Goal: Navigation & Orientation: Find specific page/section

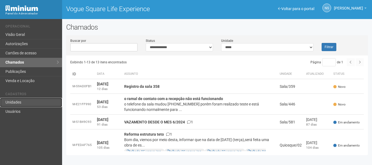
click at [45, 104] on link "Unidades" at bounding box center [31, 102] width 62 height 9
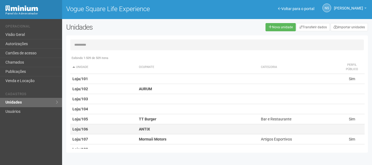
click at [163, 133] on td "ANTIX" at bounding box center [198, 129] width 122 height 10
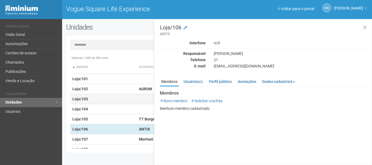
click at [122, 96] on td "Loja/103" at bounding box center [103, 99] width 66 height 10
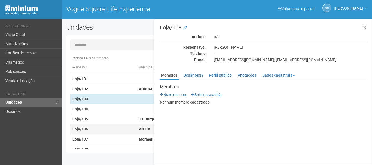
click at [131, 127] on td "Loja/106" at bounding box center [103, 129] width 66 height 10
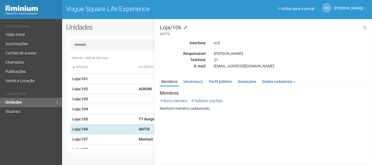
click at [186, 86] on ul "Membros Usuários (3) Perfil público Anotações Dados cadastrais Proprietário Loc…" at bounding box center [264, 82] width 208 height 9
click at [191, 83] on link "Usuários (3)" at bounding box center [193, 82] width 22 height 8
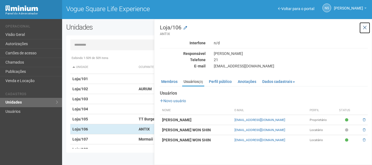
click at [364, 27] on icon at bounding box center [365, 27] width 4 height 5
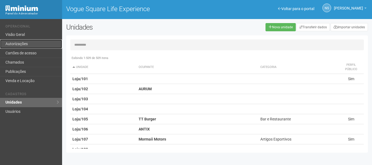
click at [30, 43] on link "Autorizações" at bounding box center [31, 43] width 62 height 9
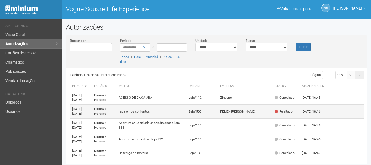
click at [167, 113] on td "reparo nos conjuntos" at bounding box center [151, 112] width 70 height 14
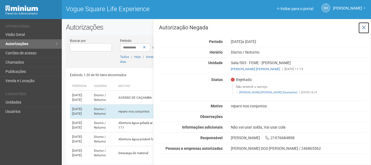
click at [362, 30] on icon at bounding box center [364, 27] width 4 height 5
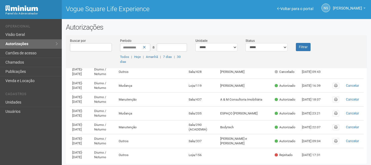
scroll to position [163, 0]
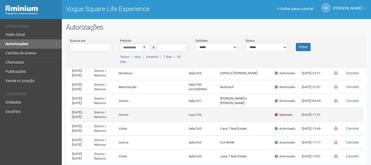
click at [116, 113] on td "Diurno / Noturno" at bounding box center [104, 115] width 24 height 14
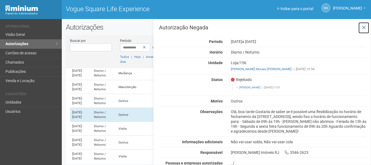
click at [359, 24] on button at bounding box center [363, 28] width 11 height 12
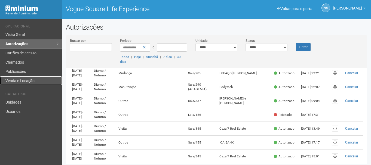
click at [29, 82] on link "Venda e Locação" at bounding box center [31, 80] width 62 height 9
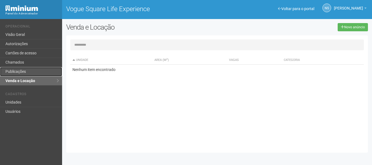
click at [36, 73] on link "Publicações" at bounding box center [31, 71] width 62 height 9
